Goal: Download file/media

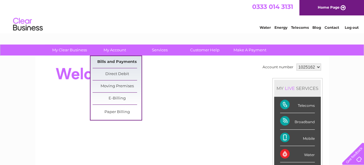
click at [116, 60] on link "Bills and Payments" at bounding box center [117, 62] width 49 height 12
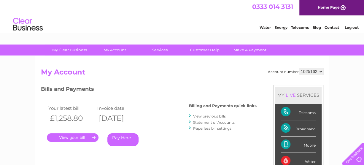
click at [210, 115] on link "View previous bills" at bounding box center [209, 116] width 33 height 4
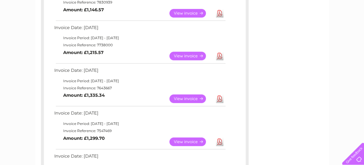
scroll to position [207, 0]
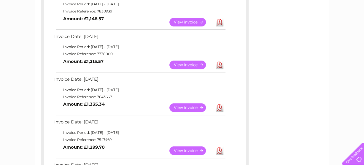
click at [218, 63] on link "Download" at bounding box center [219, 65] width 7 height 9
